Goal: Register for event/course

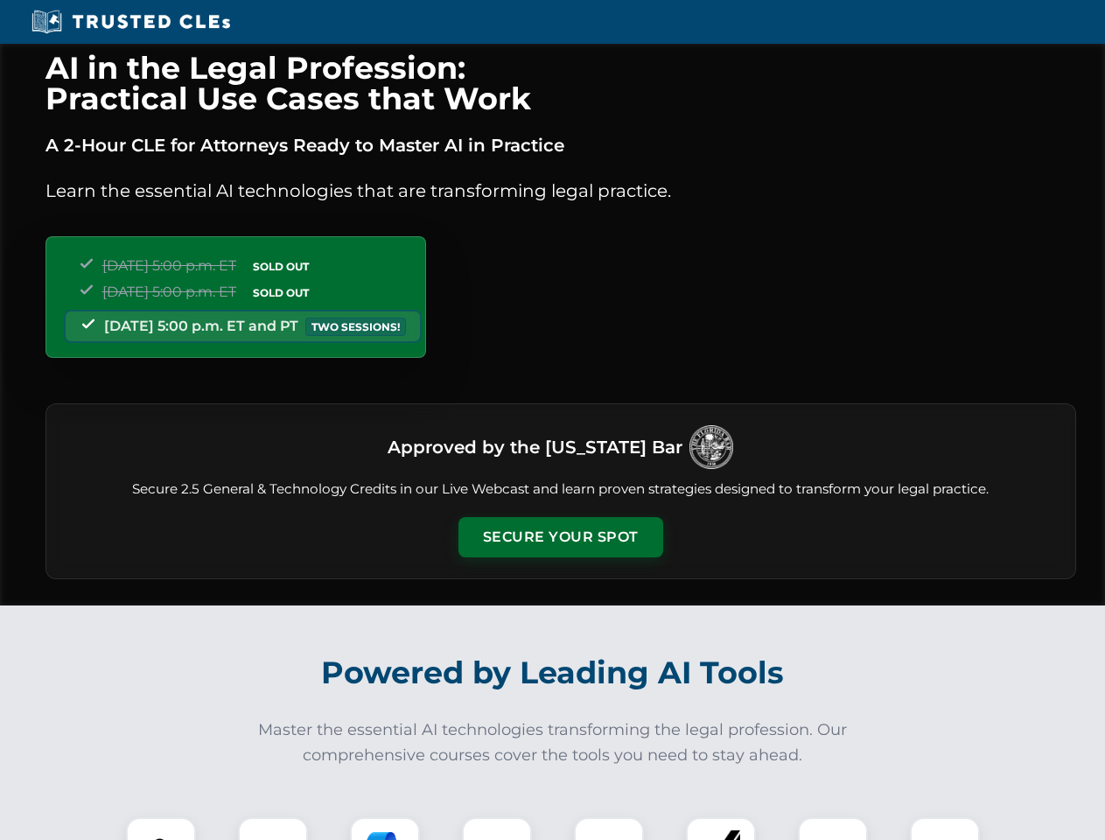
click at [560, 537] on button "Secure Your Spot" at bounding box center [560, 537] width 205 height 40
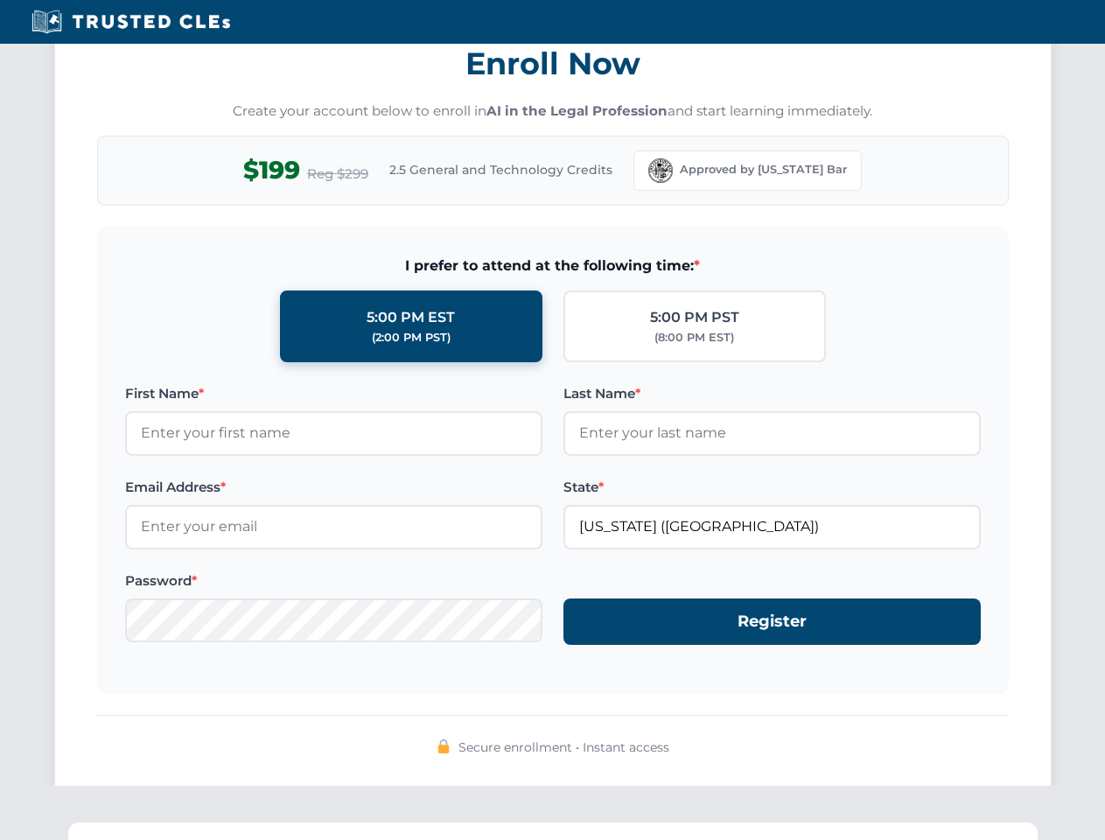
scroll to position [1718, 0]
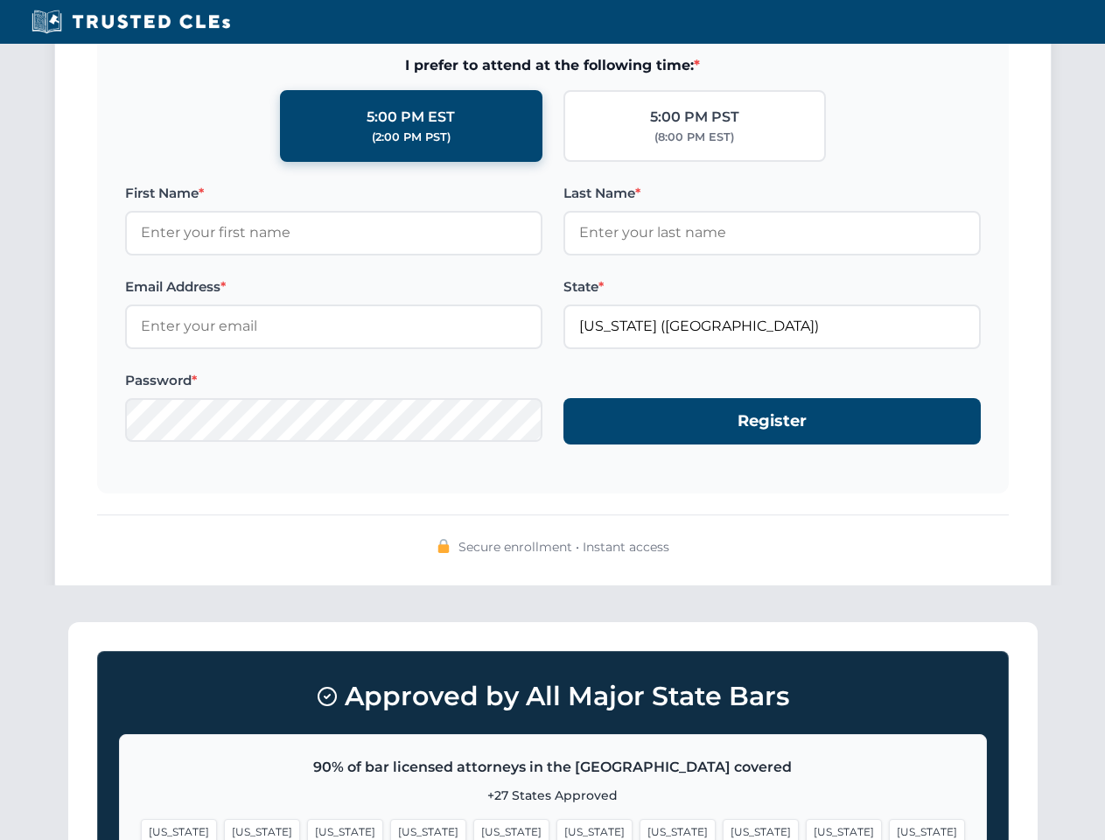
click at [806, 829] on span "[US_STATE]" at bounding box center [844, 831] width 76 height 25
